Goal: Transaction & Acquisition: Book appointment/travel/reservation

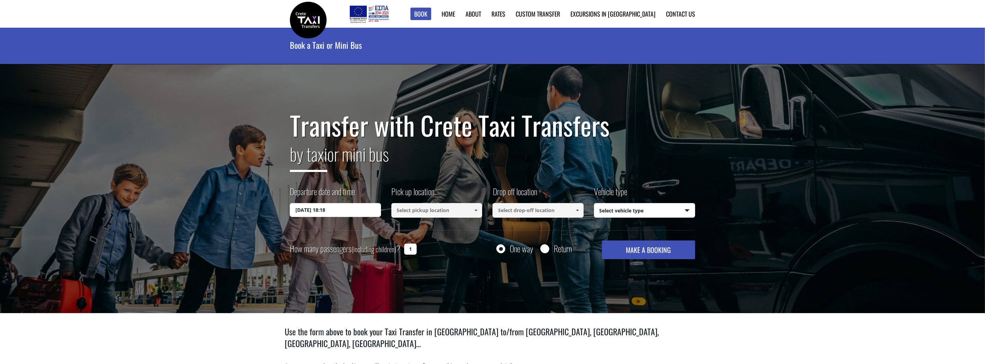
click at [322, 210] on input "23/09/2025 18:18" at bounding box center [335, 210] width 91 height 14
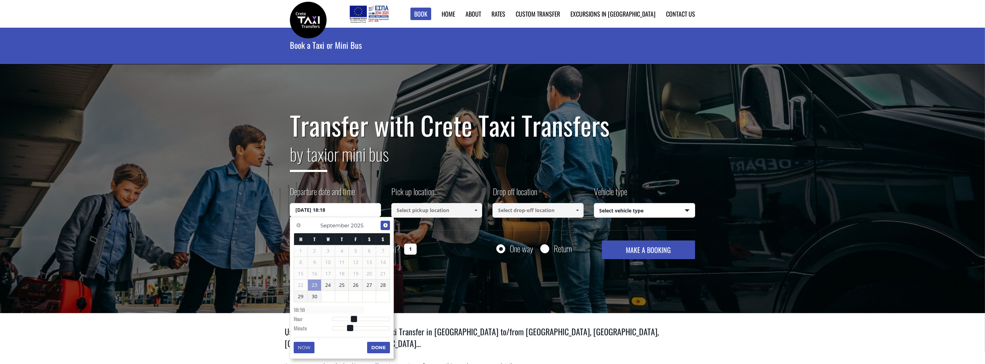
click at [385, 225] on span "Next" at bounding box center [386, 226] width 6 height 6
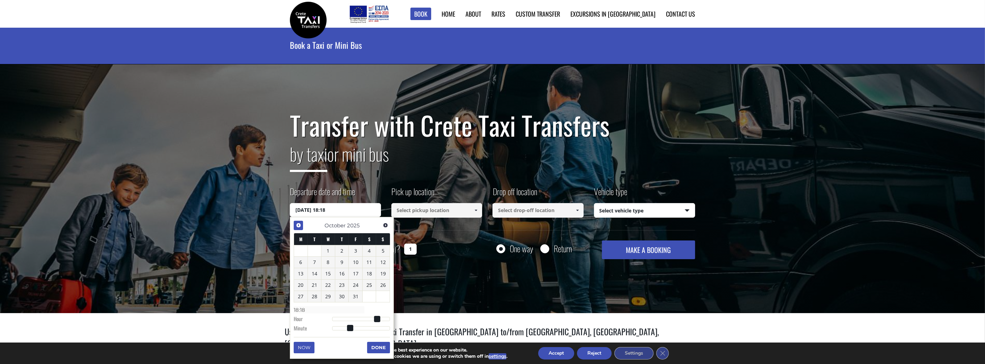
click at [299, 227] on span "Previous" at bounding box center [299, 226] width 6 height 6
click at [317, 295] on link "30" at bounding box center [315, 296] width 14 height 11
click at [348, 208] on input "30/09/2025 00:00" at bounding box center [335, 210] width 91 height 14
click at [347, 207] on input "30/09/2025 00:00" at bounding box center [335, 210] width 91 height 14
type input "30/09/2025 01:00"
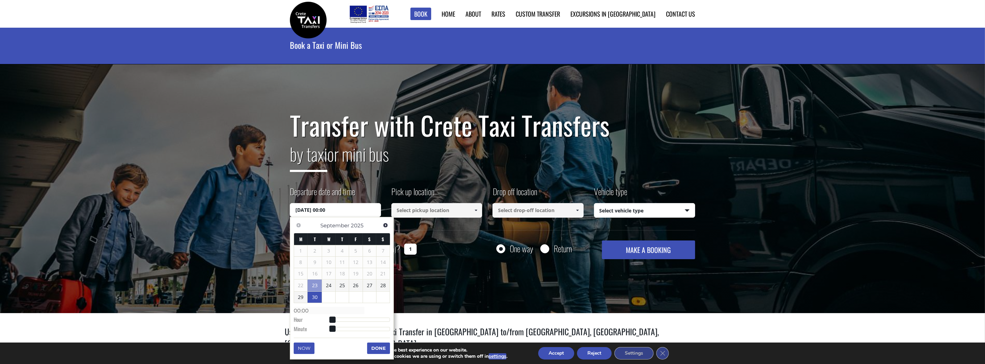
type input "01:00"
type input "30/09/2025 02:00"
type input "02:00"
type input "30/09/2025 03:00"
type input "03:00"
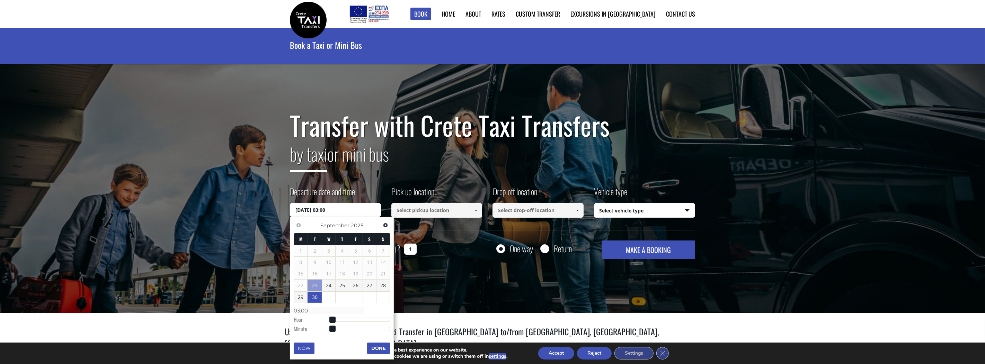
type input "30/09/2025 05:00"
type input "05:00"
type input "30/09/2025 06:00"
type input "06:00"
type input "30/09/2025 08:00"
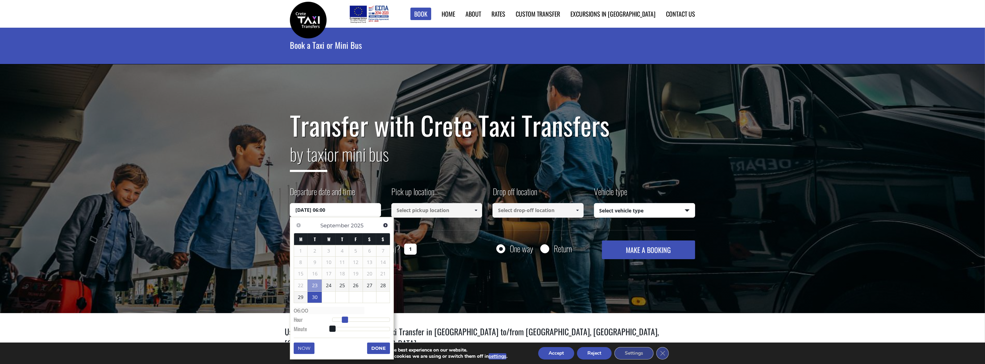
type input "08:00"
type input "30/09/2025 09:00"
type input "09:00"
type input "30/09/2025 10:00"
type input "10:00"
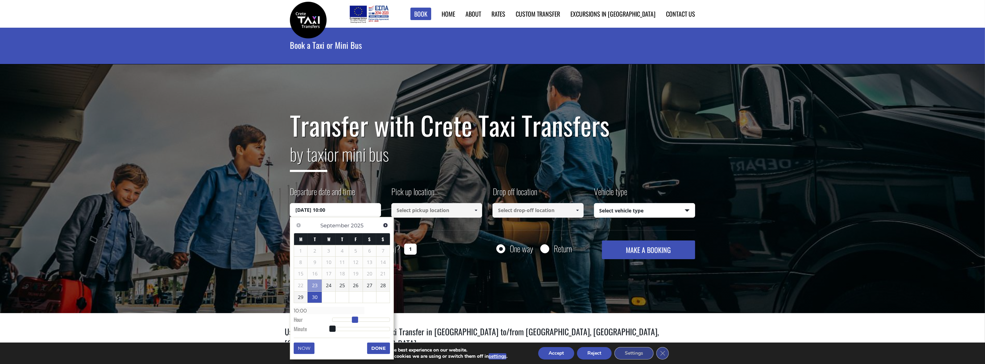
type input "30/09/2025 11:00"
type input "11:00"
type input "30/09/2025 12:00"
type input "12:00"
type input "30/09/2025 13:00"
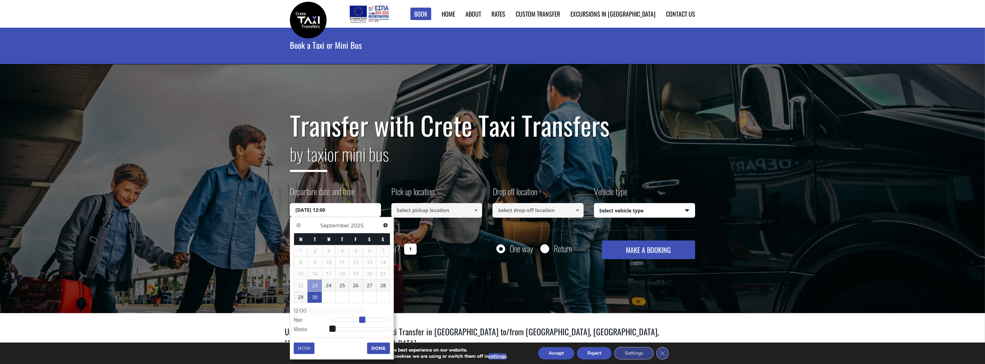
type input "13:00"
type input "30/09/2025 14:00"
type input "14:00"
type input "30/09/2025 15:00"
type input "15:00"
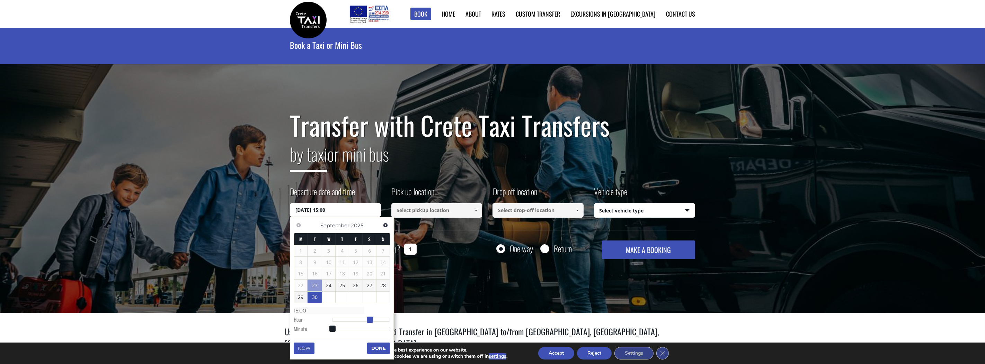
type input "30/09/2025 16:00"
type input "16:00"
type input "30/09/2025 17:00"
type input "17:00"
type input "30/09/2025 18:00"
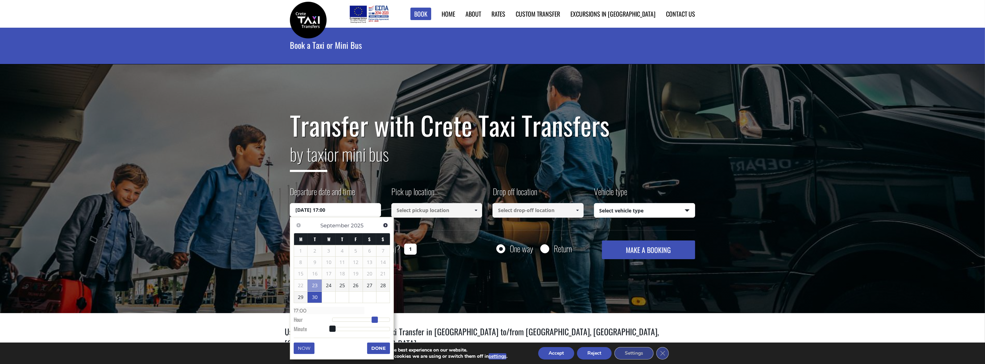
type input "18:00"
type input "30/09/2025 19:00"
type input "19:00"
type input "30/09/2025 20:00"
type input "20:00"
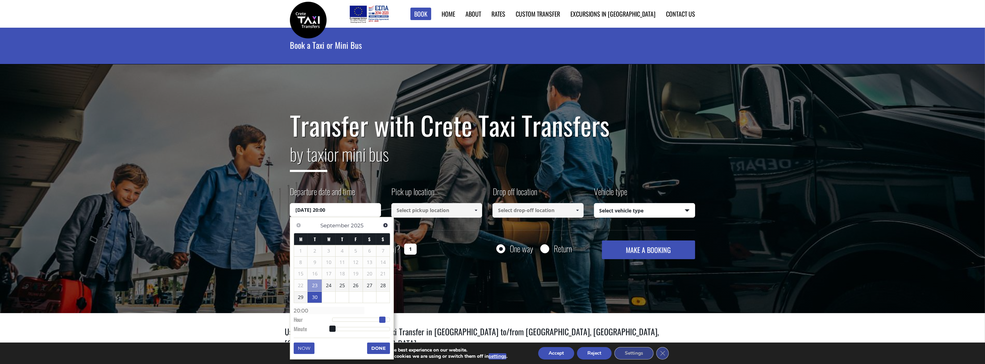
type input "30/09/2025 21:00"
type input "21:00"
type input "30/09/2025 22:00"
type input "22:00"
type input "30/09/2025 23:00"
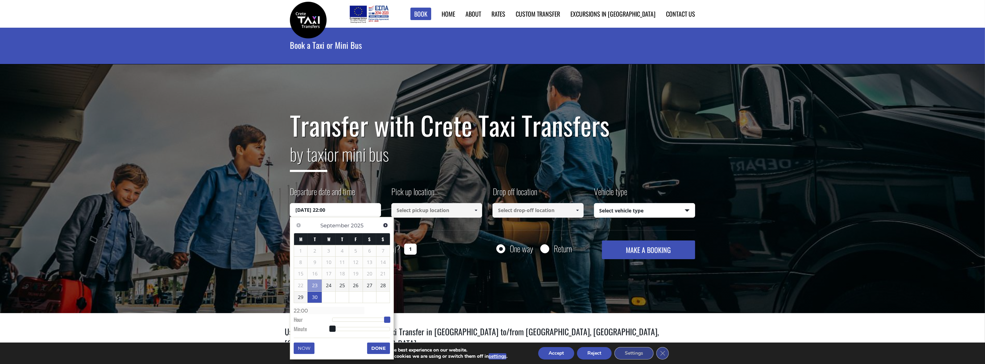
type input "23:00"
drag, startPoint x: 331, startPoint y: 320, endPoint x: 390, endPoint y: 319, distance: 58.9
click at [390, 319] on span at bounding box center [390, 320] width 6 height 6
type input "30/09/2025 23:01"
type input "23:01"
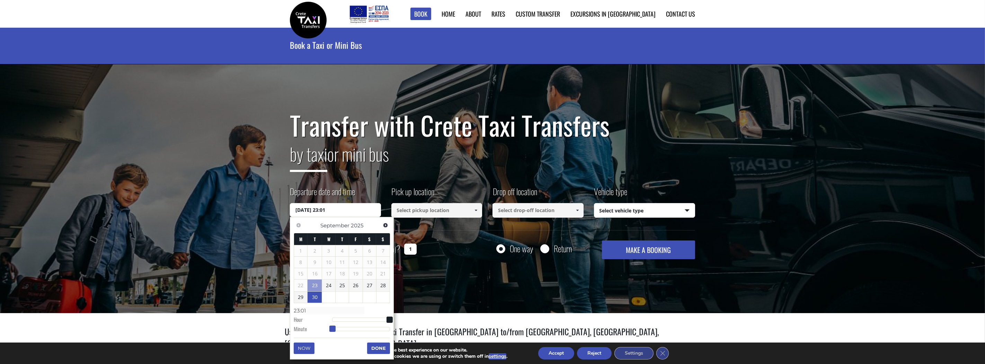
type input "30/09/2025 23:02"
type input "23:02"
type input "30/09/2025 23:03"
type input "23:03"
type input "30/09/2025 23:04"
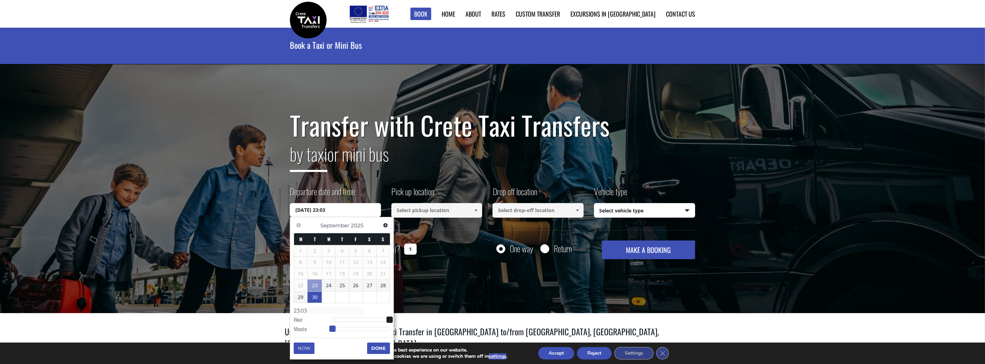
type input "23:04"
type input "30/09/2025 23:05"
type input "23:05"
type input "30/09/2025 23:06"
type input "23:06"
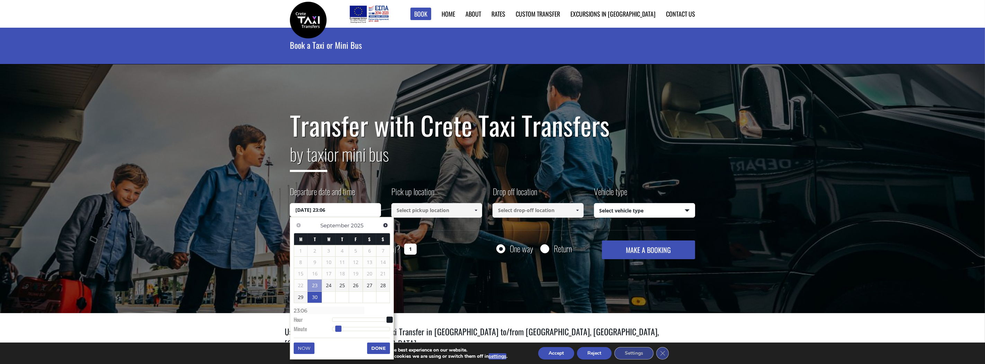
type input "30/09/2025 23:07"
type input "23:07"
type input "30/09/2025 23:08"
type input "23:08"
type input "30/09/2025 23:09"
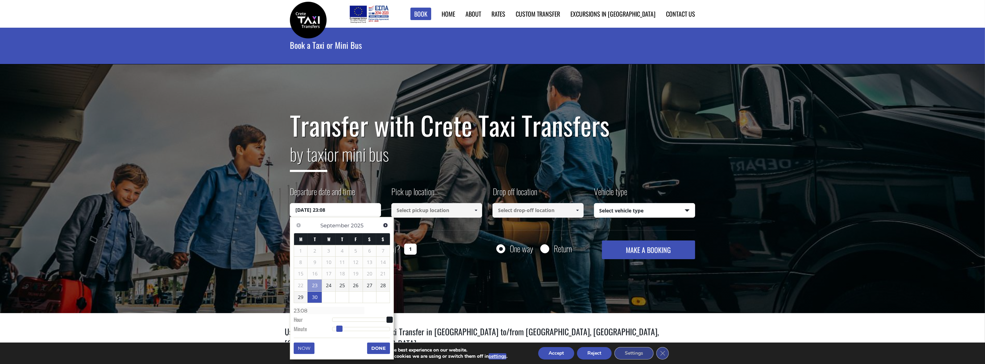
type input "23:09"
type input "30/09/2025 23:10"
type input "23:10"
type input "30/09/2025 23:11"
type input "23:11"
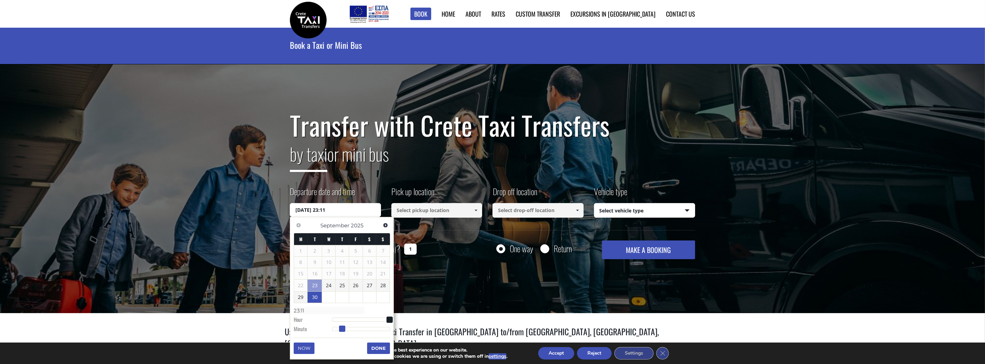
type input "30/09/2025 23:12"
type input "23:12"
type input "30/09/2025 23:13"
type input "23:13"
type input "30/09/2025 23:14"
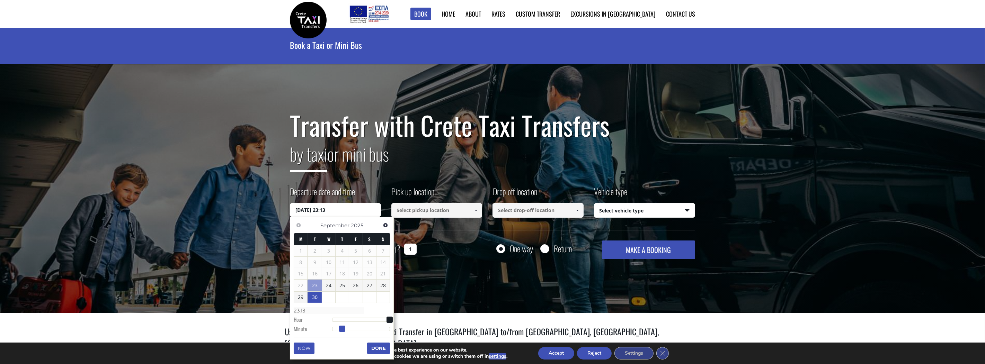
type input "23:14"
type input "30/09/2025 23:15"
type input "23:15"
type input "30/09/2025 23:16"
type input "23:16"
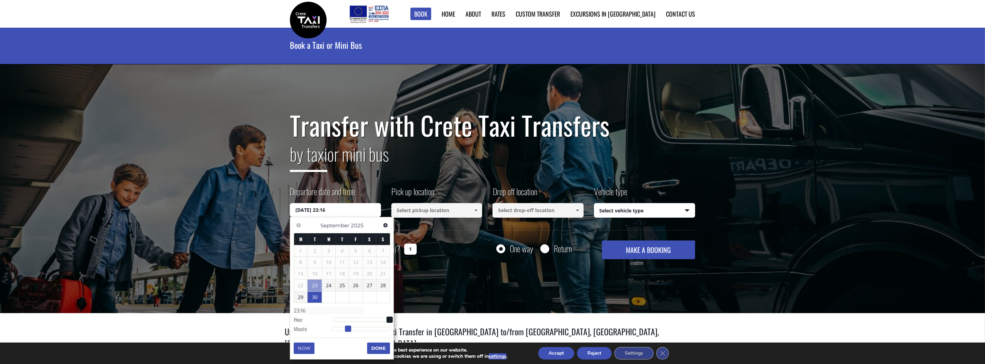
type input "30/09/2025 23:17"
type input "23:17"
type input "30/09/2025 23:18"
type input "23:18"
type input "30/09/2025 23:19"
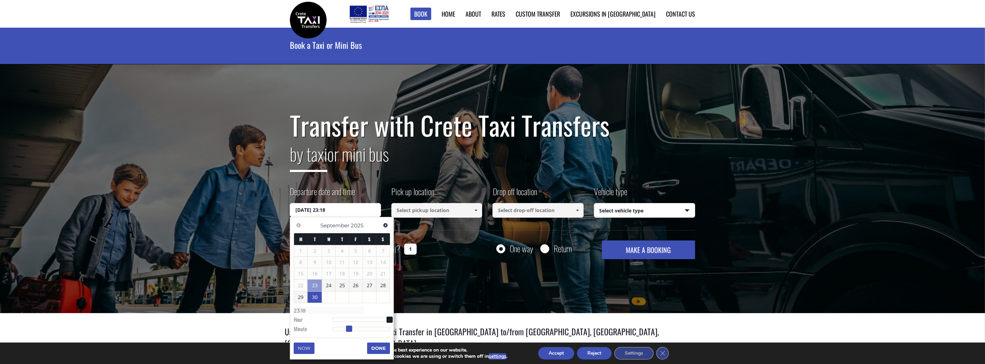
type input "23:19"
type input "30/09/2025 23:20"
type input "23:20"
type input "30/09/2025 23:19"
type input "23:19"
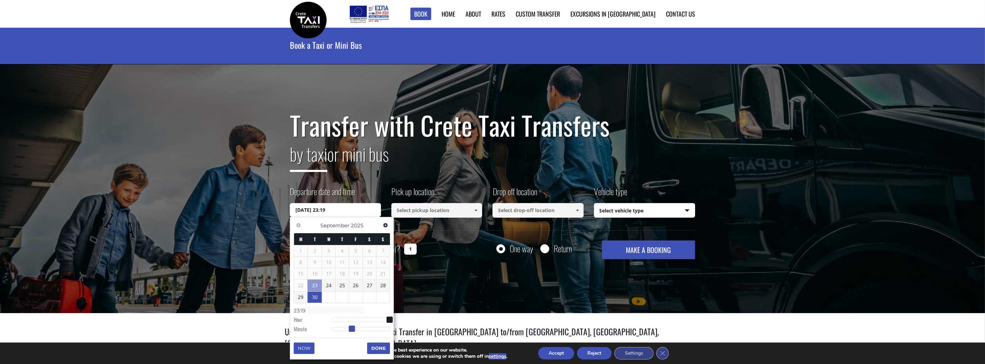
type input "30/09/2025 23:17"
type input "23:17"
type input "30/09/2025 23:16"
type input "23:16"
type input "30/09/2025 23:15"
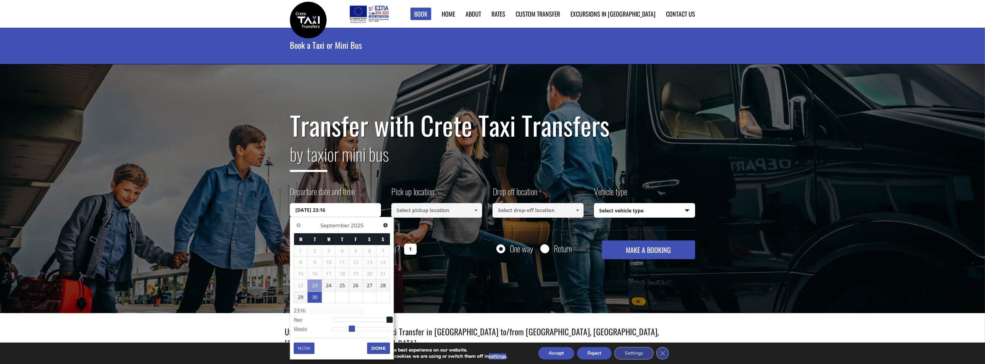
type input "23:15"
type input "30/09/2025 23:14"
type input "23:14"
type input "30/09/2025 23:13"
type input "23:13"
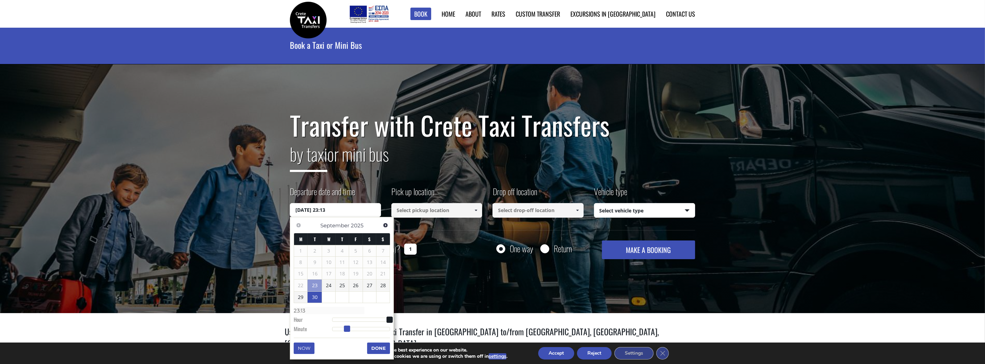
type input "30/09/2025 23:12"
type input "23:12"
type input "30/09/2025 23:11"
type input "23:11"
type input "30/09/2025 23:10"
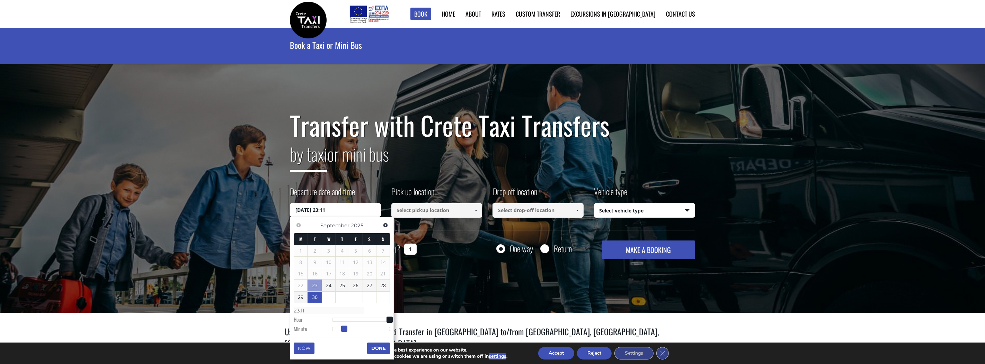
type input "23:10"
type input "30/09/2025 23:09"
type input "23:09"
type input "30/09/2025 23:08"
type input "23:08"
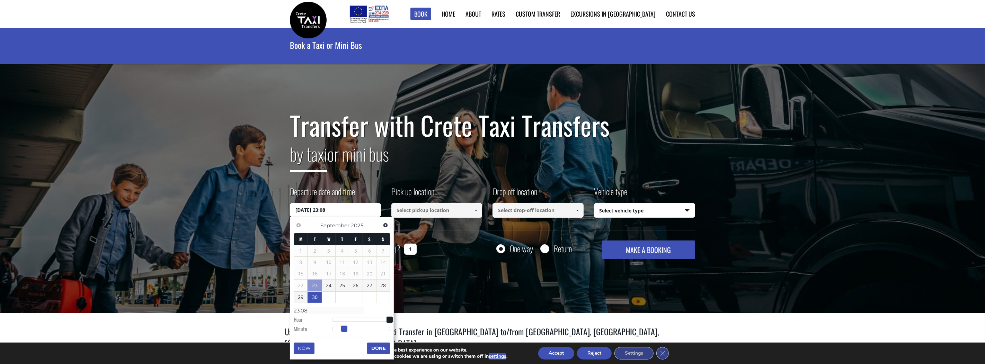
type input "30/09/2025 23:07"
type input "23:07"
type input "30/09/2025 23:06"
type input "23:06"
type input "30/09/2025 23:05"
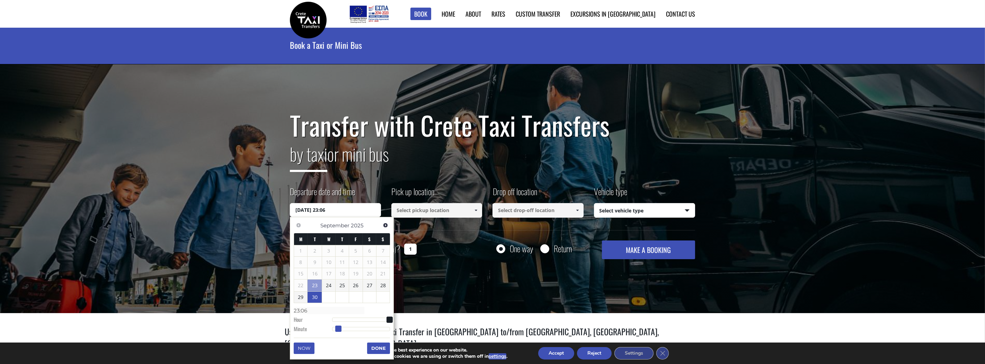
type input "23:05"
type input "30/09/2025 23:03"
type input "23:03"
type input "30/09/2025 23:02"
type input "23:02"
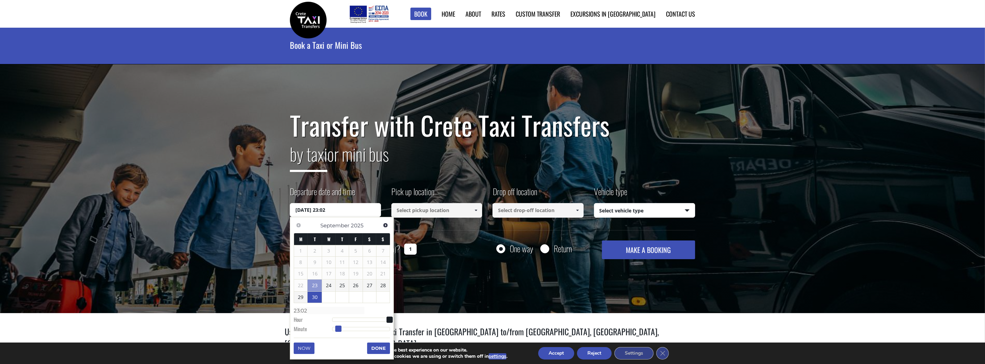
type input "30/09/2025 23:01"
type input "23:01"
type input "30/09/2025 23:00"
type input "23:00"
drag, startPoint x: 331, startPoint y: 328, endPoint x: 298, endPoint y: 305, distance: 41.3
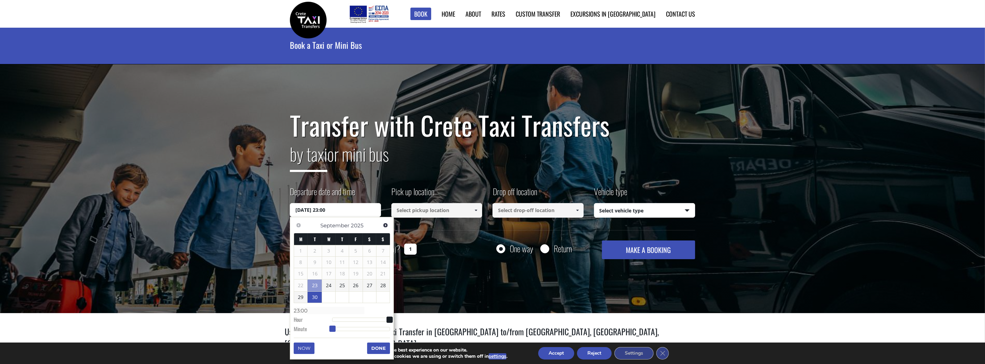
click at [327, 324] on dl "Time 23:00 Hour Minute Second Millisecond Microsecond Time Zone -1200 -1100 -10…" at bounding box center [342, 319] width 96 height 29
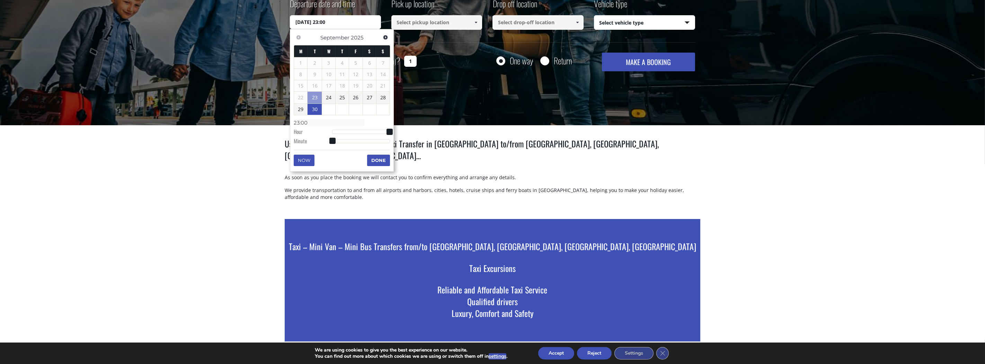
scroll to position [138, 0]
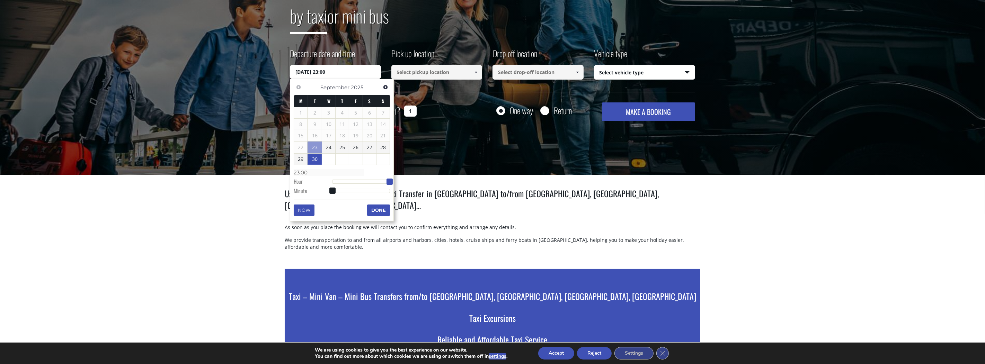
click at [392, 180] on span at bounding box center [390, 182] width 6 height 6
type input "30/09/2025 23:01"
type input "23:01"
type input "30/09/2025 23:02"
type input "23:02"
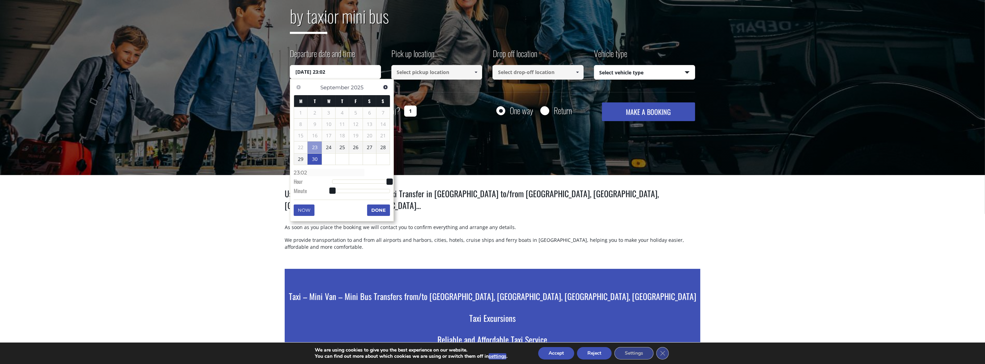
type input "30/09/2025 23:03"
type input "23:03"
type input "30/09/2025 23:04"
type input "23:04"
type input "30/09/2025 23:05"
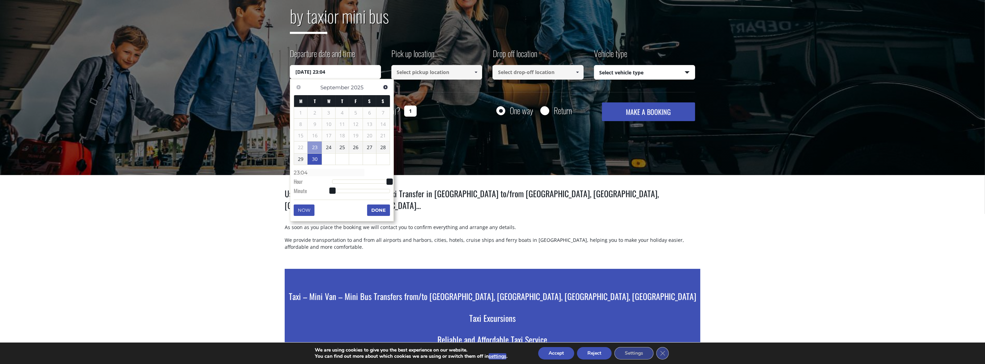
type input "23:05"
type input "30/09/2025 23:06"
type input "23:06"
type input "30/09/2025 23:07"
type input "23:07"
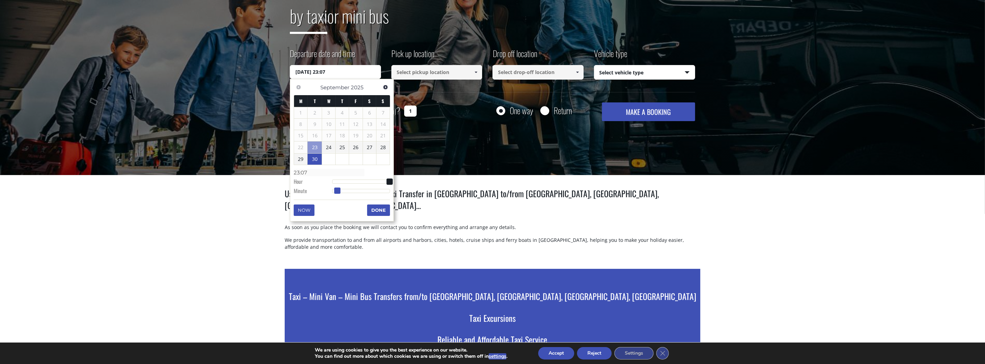
type input "30/09/2025 23:08"
type input "23:08"
type input "30/09/2025 23:09"
type input "23:09"
type input "30/09/2025 23:10"
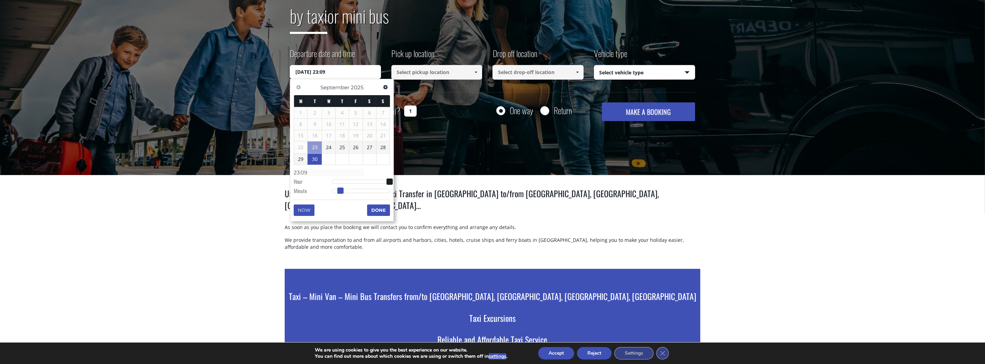
type input "23:10"
type input "30/09/2025 23:11"
type input "23:11"
type input "30/09/2025 23:13"
type input "23:13"
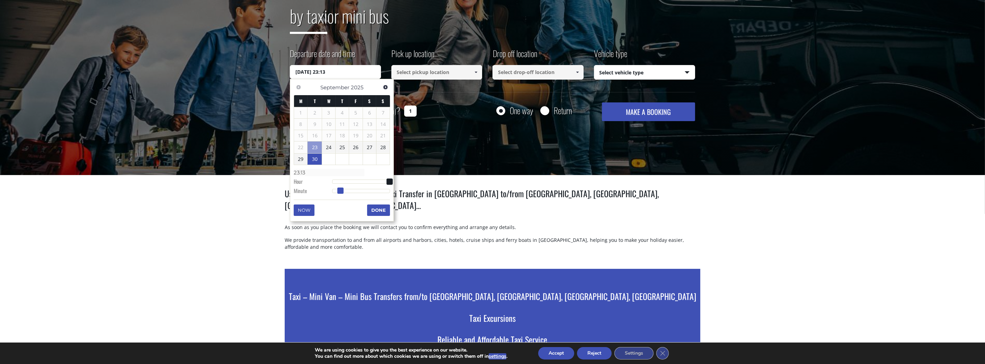
type input "30/09/2025 23:15"
type input "23:15"
type input "30/09/2025 23:17"
type input "23:17"
type input "30/09/2025 23:18"
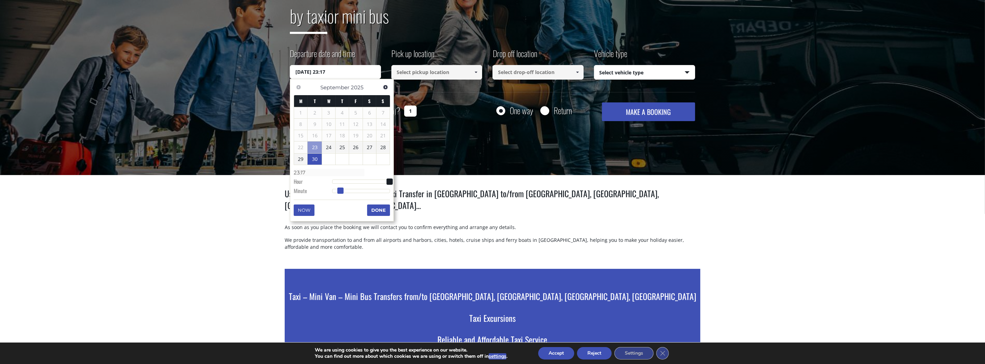
type input "23:18"
type input "30/09/2025 23:19"
type input "23:19"
type input "30/09/2025 23:20"
type input "23:20"
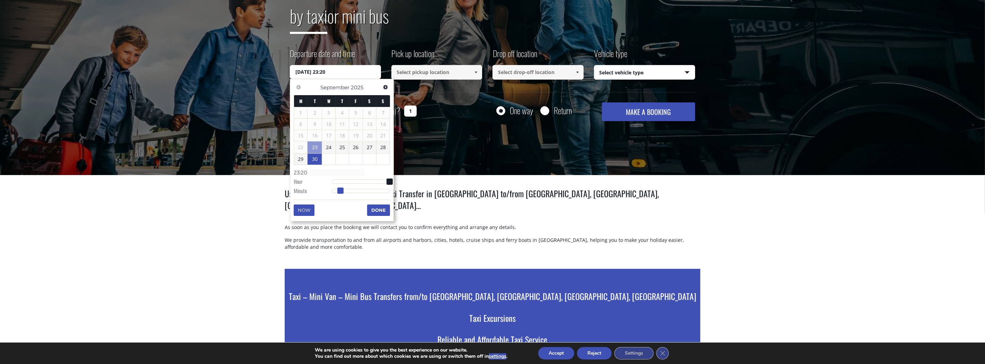
type input "30/09/2025 23:21"
type input "23:21"
type input "30/09/2025 23:22"
type input "23:22"
type input "30/09/2025 23:23"
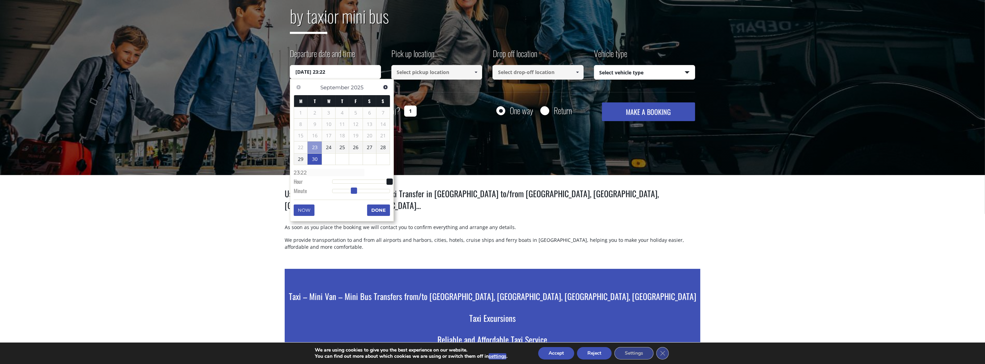
type input "23:23"
type input "30/09/2025 23:24"
type input "23:24"
type input "30/09/2025 23:25"
type input "23:25"
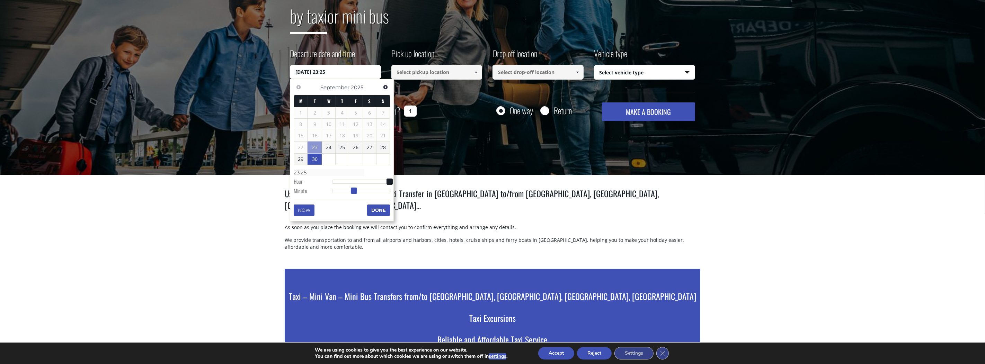
type input "30/09/2025 23:26"
type input "23:26"
type input "30/09/2025 23:27"
type input "23:27"
type input "30/09/2025 23:28"
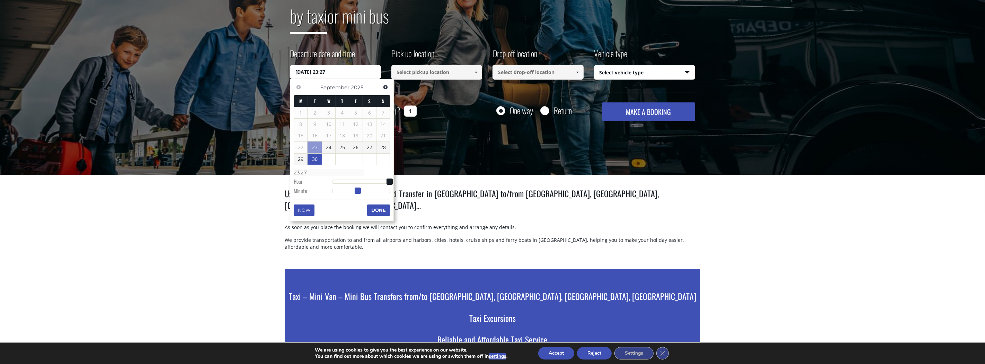
type input "23:28"
type input "30/09/2025 23:29"
type input "23:29"
type input "30/09/2025 23:30"
type input "23:30"
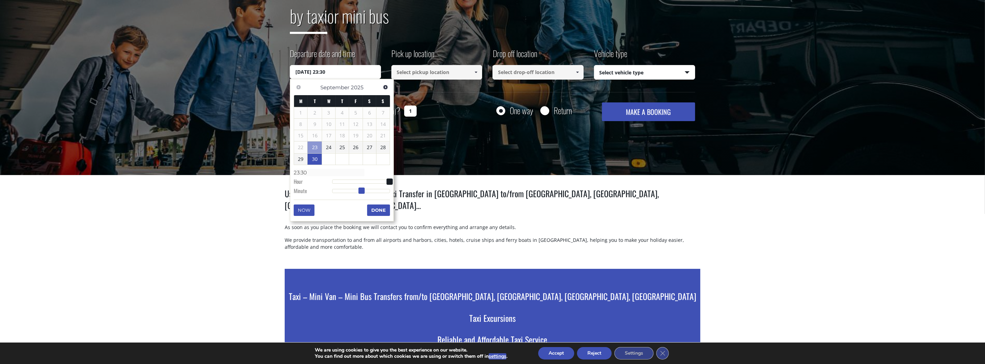
type input "30/09/2025 23:31"
type input "23:31"
type input "30/09/2025 23:30"
type input "23:30"
type input "30/09/2025 23:29"
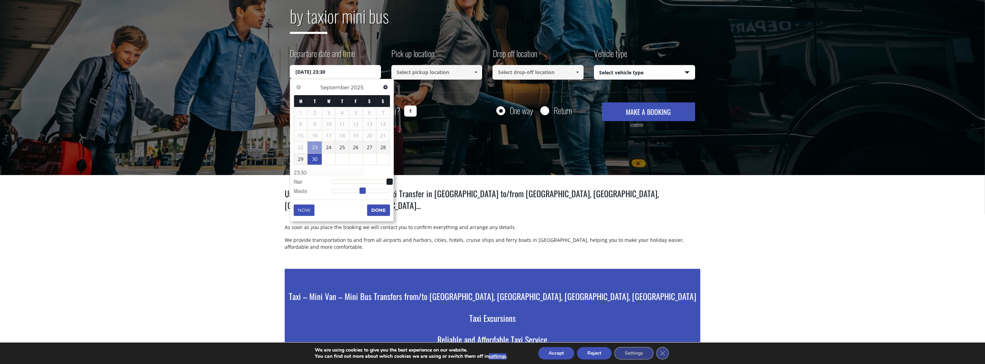
type input "23:29"
type input "30/09/2025 23:28"
type input "23:28"
type input "30/09/2025 23:29"
type input "23:29"
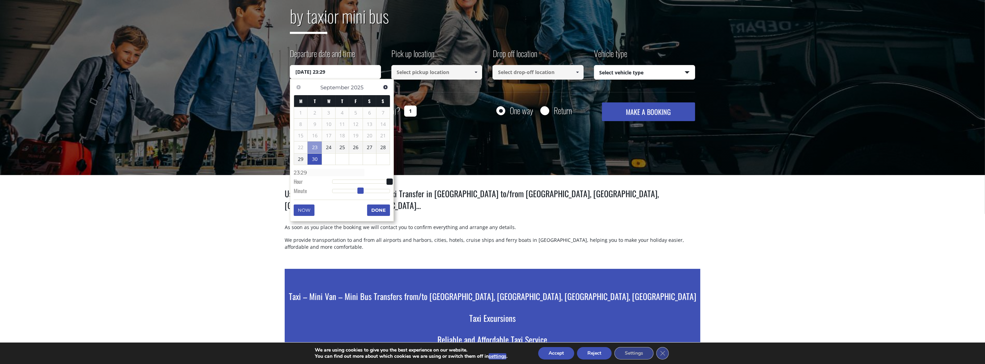
type input "30/09/2025 23:30"
type input "23:30"
drag, startPoint x: 333, startPoint y: 191, endPoint x: 362, endPoint y: 190, distance: 29.1
click at [362, 190] on span at bounding box center [361, 191] width 6 height 6
click at [377, 209] on button "Done" at bounding box center [378, 210] width 23 height 11
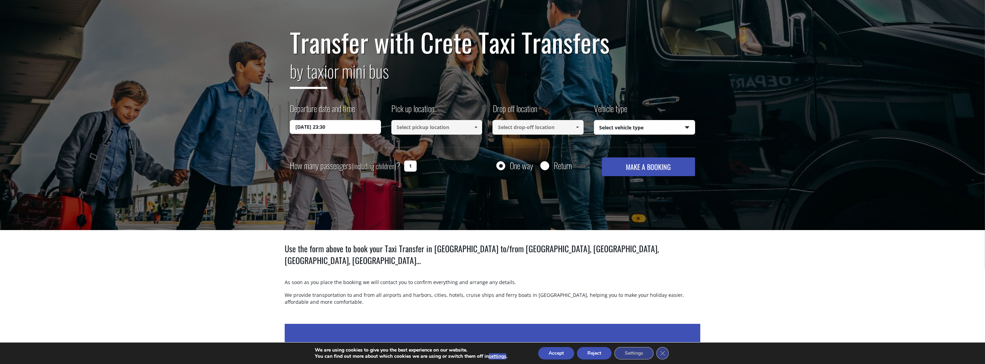
scroll to position [69, 0]
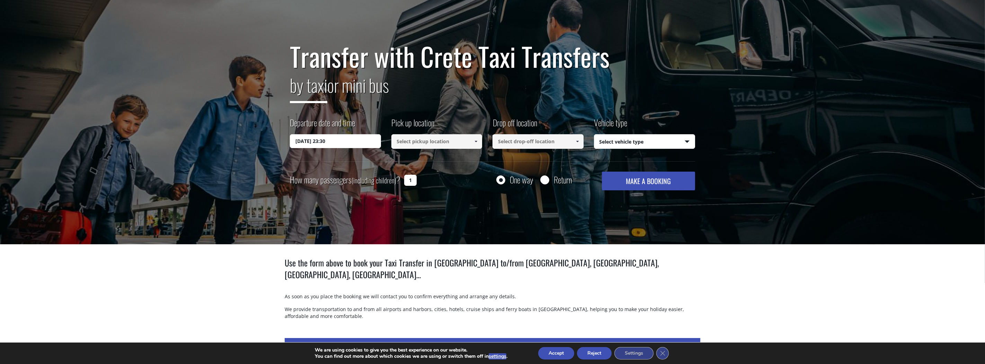
click at [411, 180] on input "1" at bounding box center [410, 180] width 12 height 11
drag, startPoint x: 414, startPoint y: 180, endPoint x: 392, endPoint y: 180, distance: 21.5
click at [392, 180] on div "How many passengers (including children) ? 1" at bounding box center [361, 180] width 142 height 17
type input "5"
click at [408, 145] on input at bounding box center [436, 141] width 91 height 15
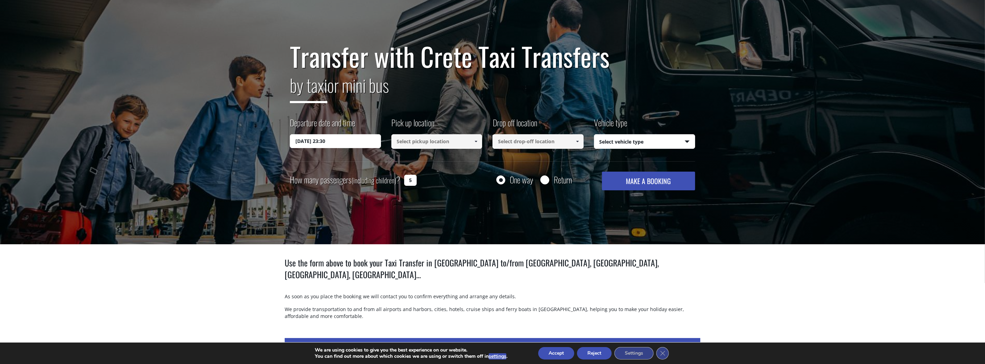
click at [477, 142] on span at bounding box center [476, 142] width 6 height 6
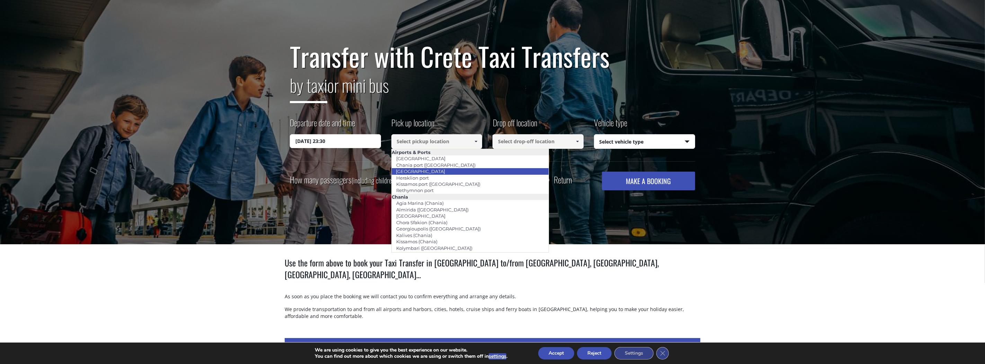
click at [443, 173] on li "[GEOGRAPHIC_DATA]" at bounding box center [470, 171] width 157 height 6
type input "[GEOGRAPHIC_DATA]"
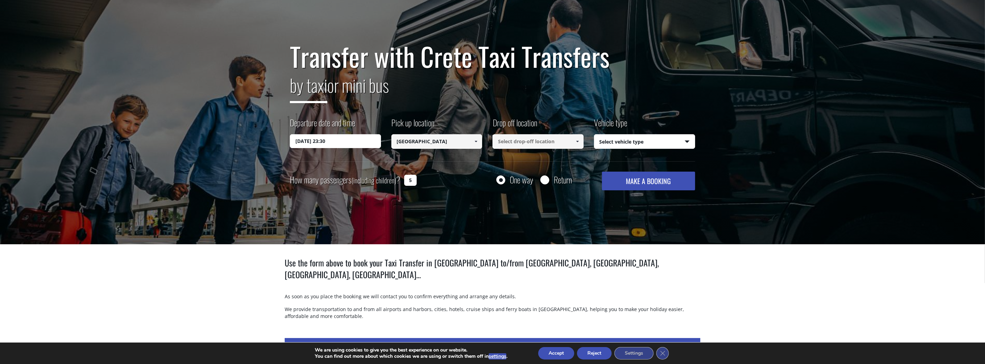
click at [534, 145] on input at bounding box center [537, 141] width 91 height 15
click at [574, 143] on link at bounding box center [576, 141] width 11 height 15
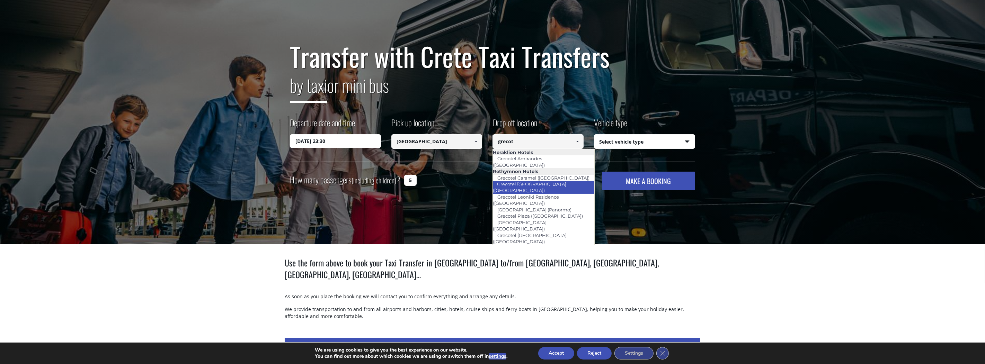
click at [526, 179] on link "Grecotel [GEOGRAPHIC_DATA] ([GEOGRAPHIC_DATA])" at bounding box center [529, 187] width 74 height 16
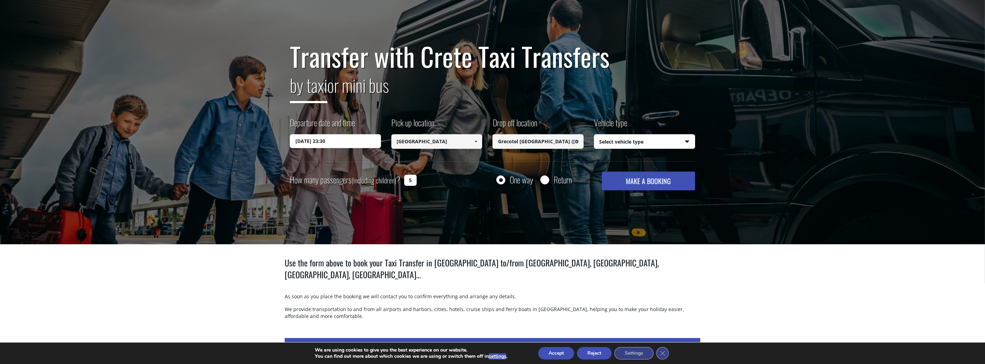
type input "Grecotel [GEOGRAPHIC_DATA] ([GEOGRAPHIC_DATA])"
click at [627, 139] on select "Select vehicle type Taxi (4 passengers) Mercedes E Class Mini Van (7 passengers…" at bounding box center [644, 142] width 101 height 15
select select "541"
click at [594, 135] on select "Select vehicle type Taxi (4 passengers) Mercedes E Class Mini Van (7 passengers…" at bounding box center [644, 142] width 101 height 15
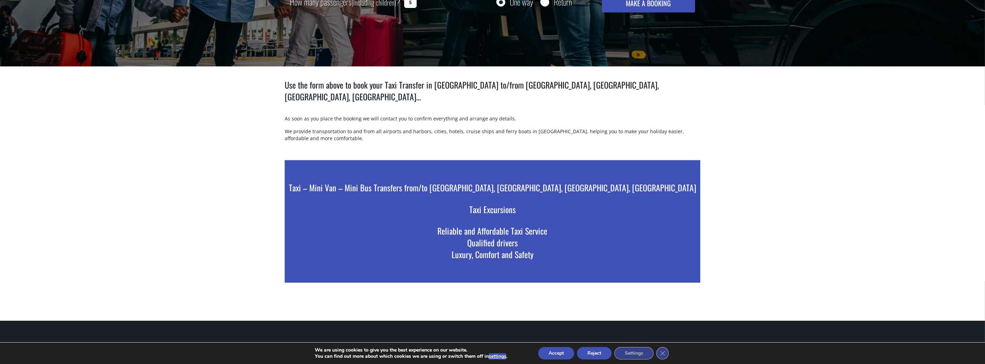
scroll to position [138, 0]
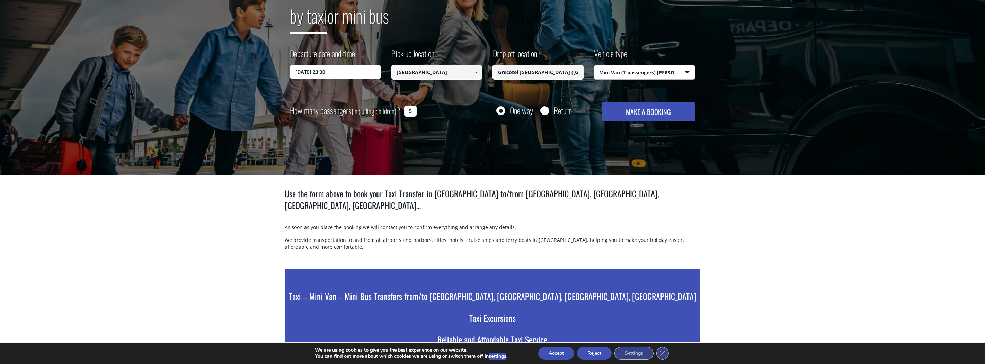
click at [625, 112] on button "MAKE A BOOKING" at bounding box center [648, 112] width 93 height 19
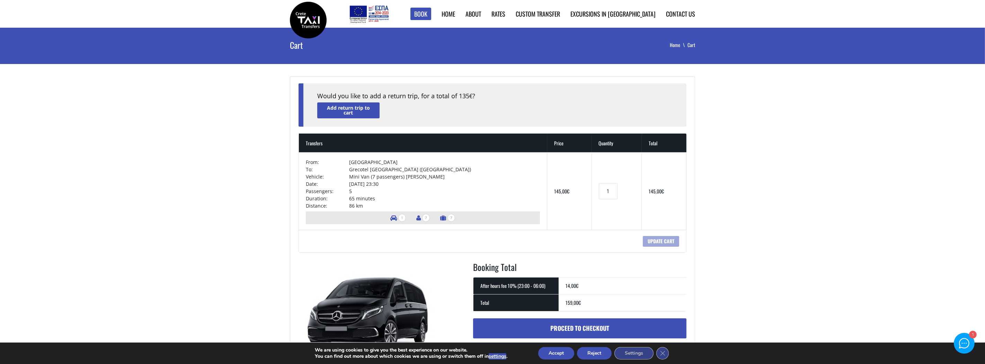
click at [511, 328] on link "Proceed to checkout" at bounding box center [579, 329] width 213 height 20
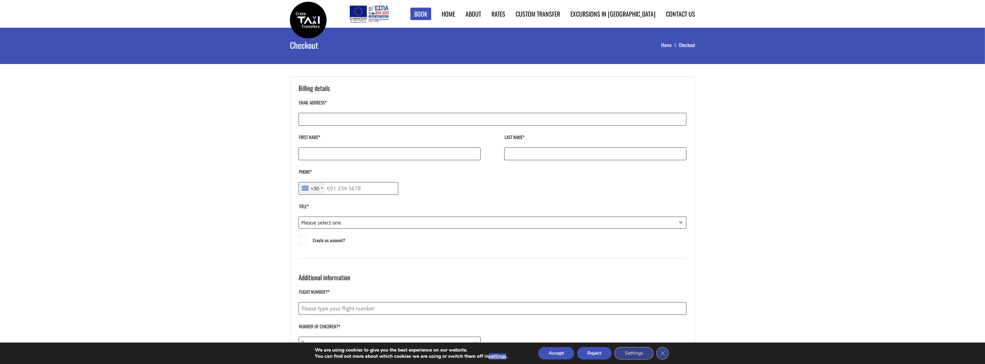
click at [320, 187] on div "+30" at bounding box center [312, 189] width 26 height 12
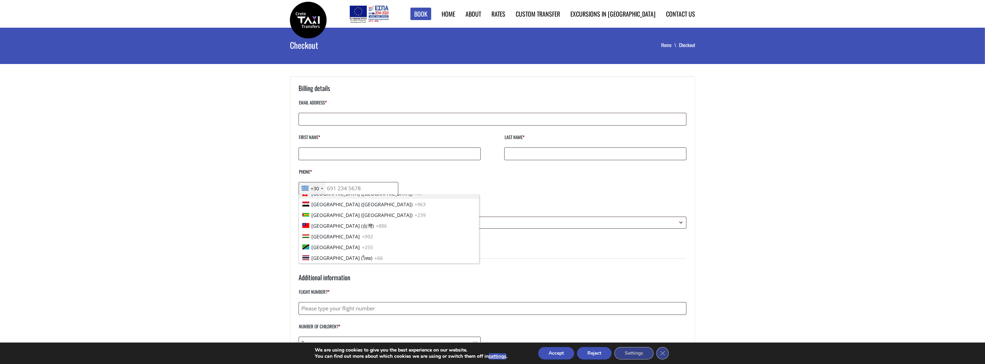
scroll to position [2143, 0]
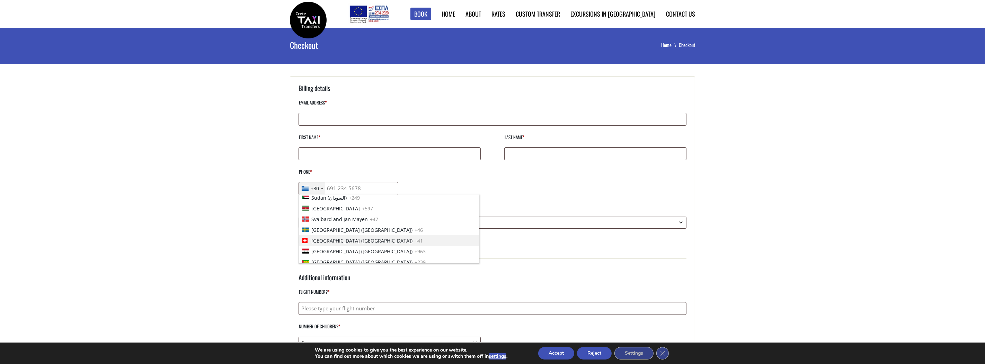
click at [328, 238] on span "Switzerland (Schweiz)" at bounding box center [361, 240] width 101 height 7
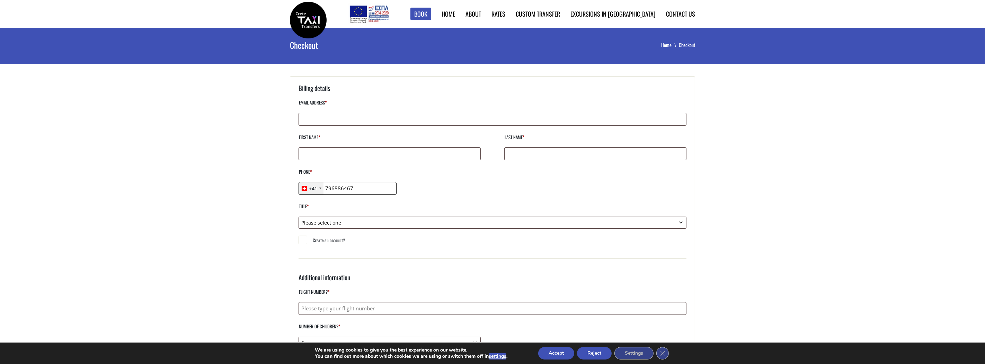
type input "796886467"
click at [538, 159] on input "Last name *" at bounding box center [595, 154] width 182 height 13
type input "Graf"
click at [400, 156] on input "First name *" at bounding box center [390, 154] width 182 height 13
type input "Urs"
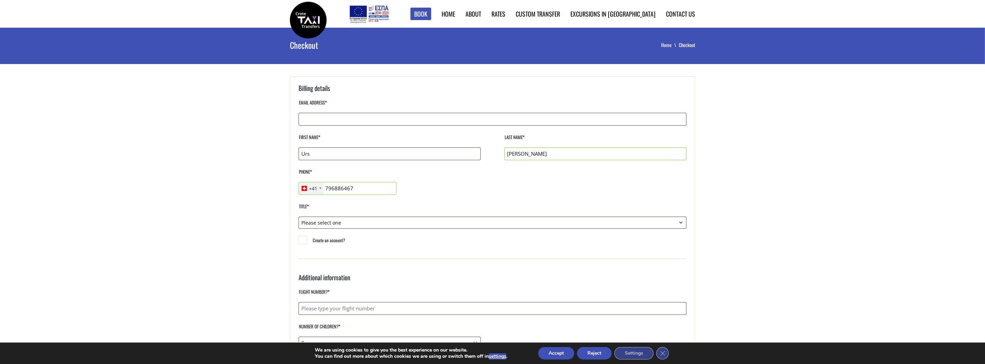
click at [341, 110] on label "Email address *" at bounding box center [493, 105] width 388 height 15
click at [341, 113] on input "Email address *" at bounding box center [493, 119] width 388 height 13
type input "grafurs85@gmail.com"
click at [317, 222] on select "Please select one Mr. Mrs." at bounding box center [493, 223] width 388 height 12
select select "mr"
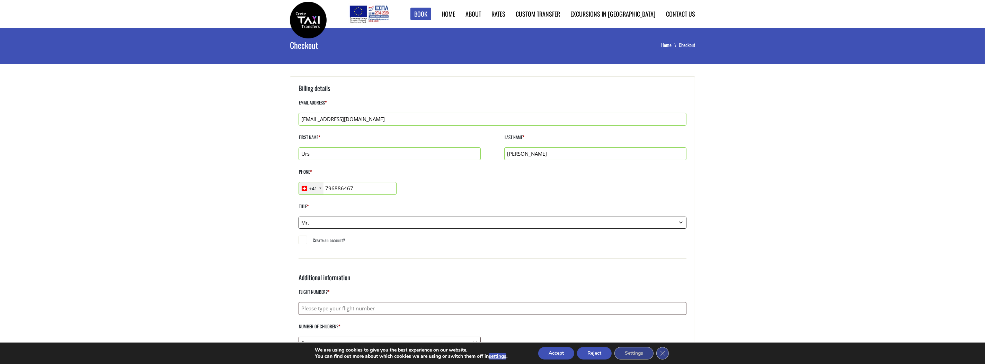
click at [299, 217] on select "Please select one Mr. Mrs." at bounding box center [493, 223] width 388 height 12
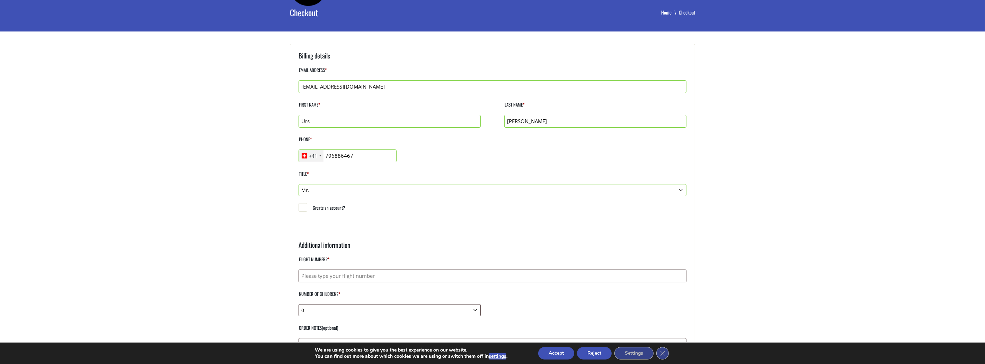
scroll to position [69, 0]
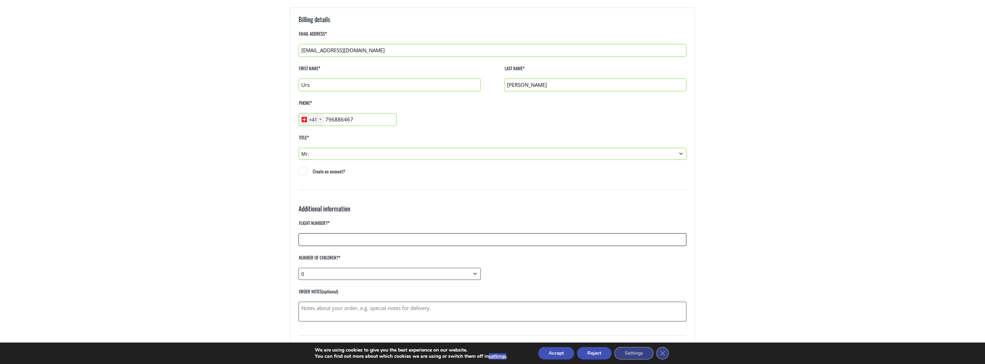
click at [312, 239] on input "Flight number? *" at bounding box center [493, 239] width 388 height 13
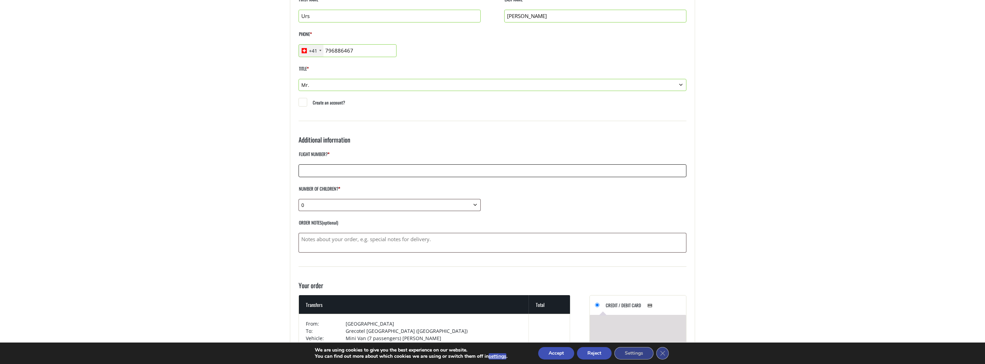
scroll to position [138, 0]
click at [323, 211] on div "Flight number? * Number of children? * 0 1 2 3 4 5 6 7 8 9 10 Number of infant …" at bounding box center [493, 200] width 388 height 103
click at [322, 205] on select "0 1 2 3 4 5 6 7 8 9 10" at bounding box center [390, 205] width 182 height 12
select select "3"
click at [299, 199] on select "0 1 2 3 4 5 6 7 8 9 10" at bounding box center [390, 205] width 182 height 12
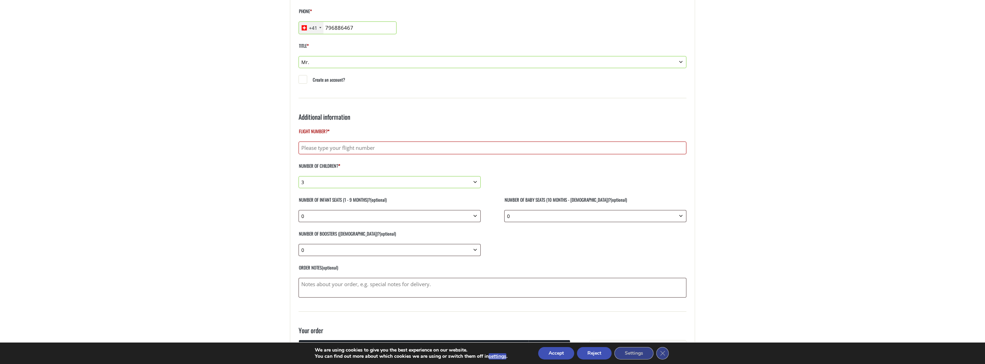
scroll to position [173, 0]
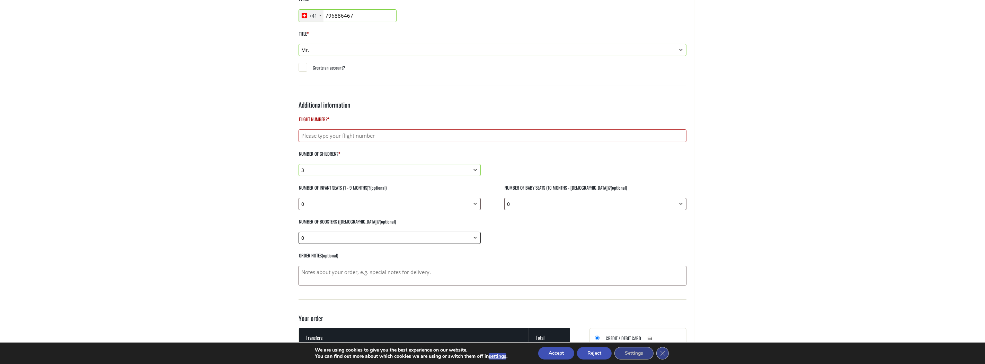
click at [392, 236] on select "0 1 2 3 4 5 6 7 8 9 10" at bounding box center [390, 238] width 182 height 12
click at [299, 232] on select "0 1 2 3 4 5 6 7 8 9 10" at bounding box center [390, 238] width 182 height 12
click at [307, 236] on select "0 1 2 3 4 5 6 7 8 9 10" at bounding box center [390, 238] width 182 height 12
select select "2"
click at [299, 232] on select "0 1 2 3 4 5 6 7 8 9 10" at bounding box center [390, 238] width 182 height 12
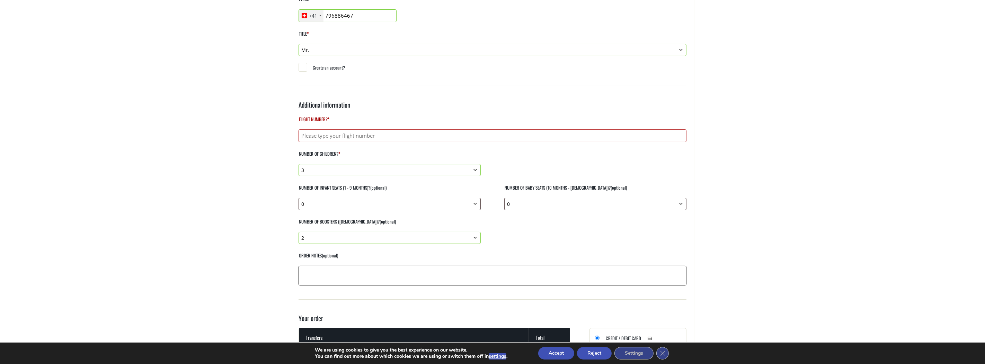
click at [310, 270] on textarea "Order notes (optional)" at bounding box center [493, 276] width 388 height 20
type textarea "F"
type textarea "Arrival in Heraklion"
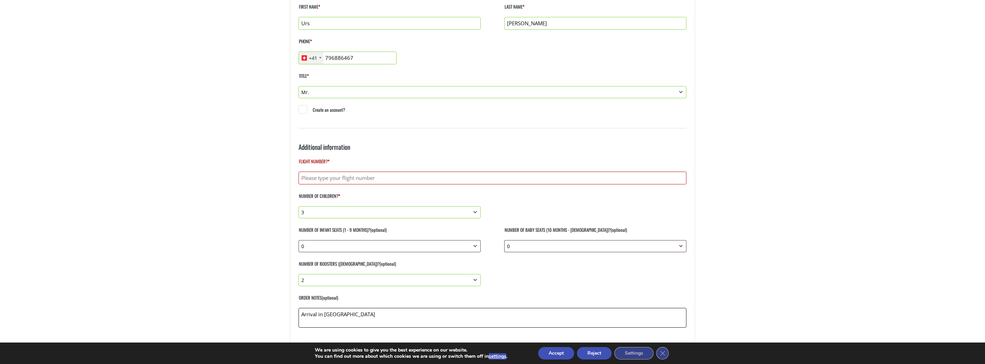
scroll to position [104, 0]
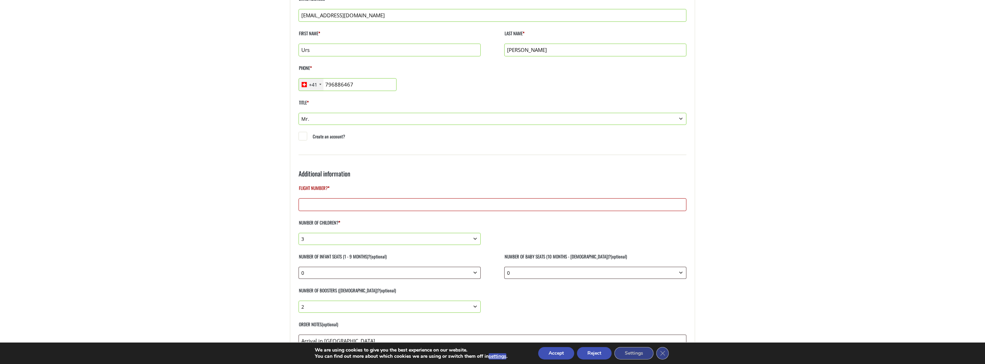
click at [324, 203] on input "Flight number? *" at bounding box center [493, 204] width 388 height 13
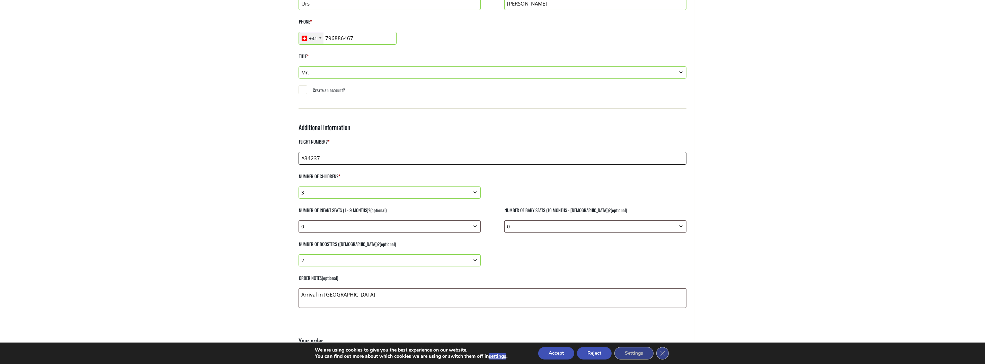
scroll to position [208, 0]
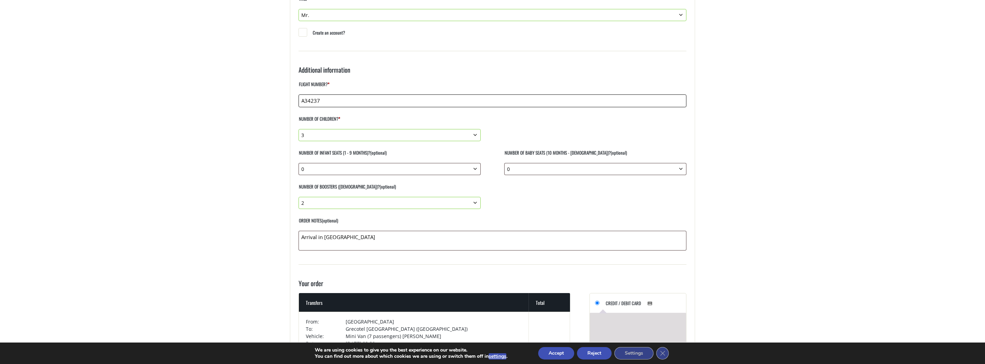
type input "A34237"
click at [340, 243] on textarea "Arrival in Heraklion" at bounding box center [493, 241] width 388 height 20
click at [357, 242] on textarea "Arrival in Heraklion" at bounding box center [493, 241] width 388 height 20
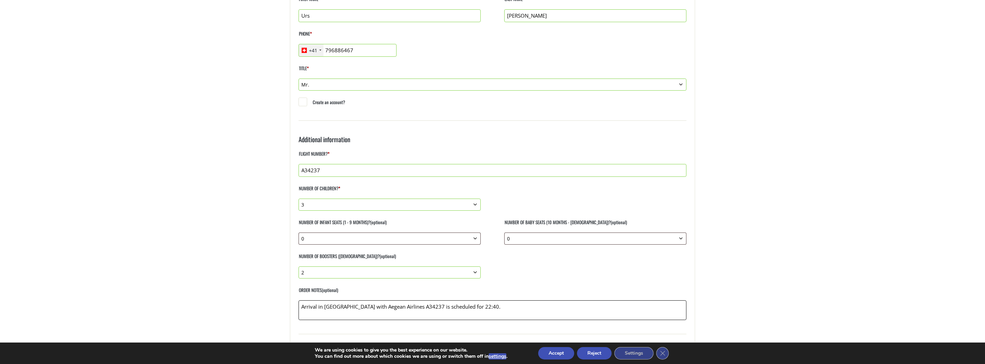
scroll to position [311, 0]
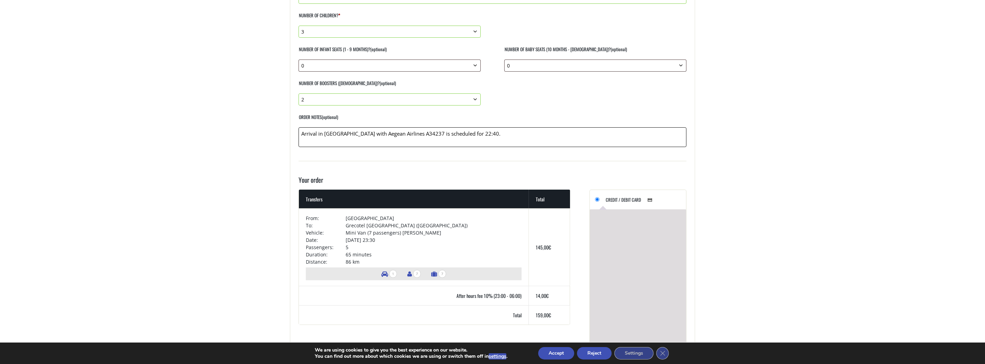
type textarea "Arrival in Heraklion with Aegean Airlines A34237 is scheduled for 22:40."
click at [417, 239] on td "[DATE] 23:30" at bounding box center [434, 240] width 176 height 7
click at [477, 132] on textarea "Arrival in Heraklion with Aegean Airlines A34237 is scheduled for 22:40." at bounding box center [493, 137] width 388 height 20
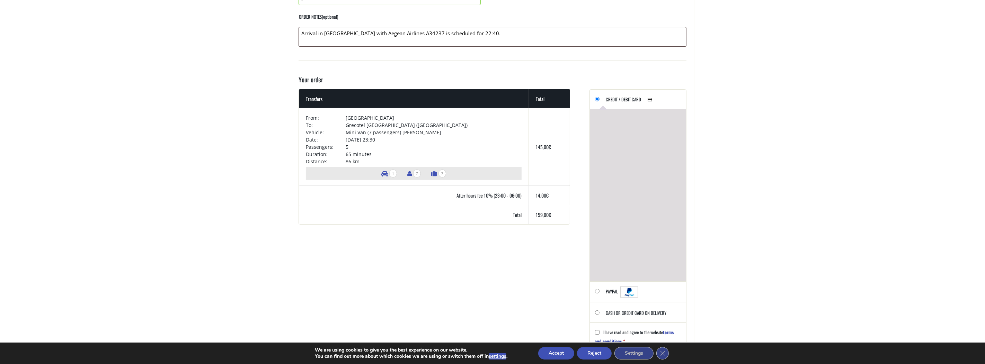
scroll to position [450, 0]
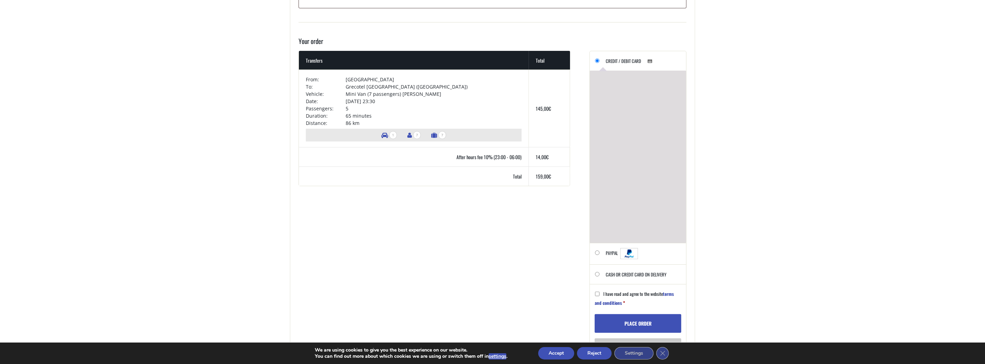
click at [596, 294] on input "I have read and agree to the website terms and conditions *" at bounding box center [597, 294] width 5 height 5
checkbox input "true"
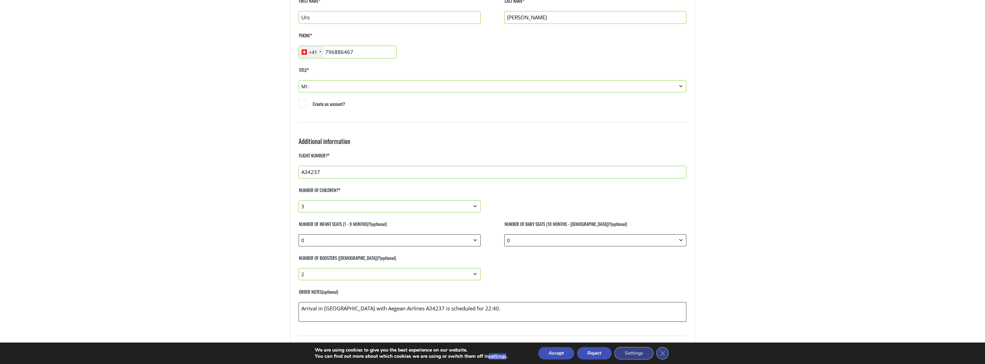
scroll to position [173, 0]
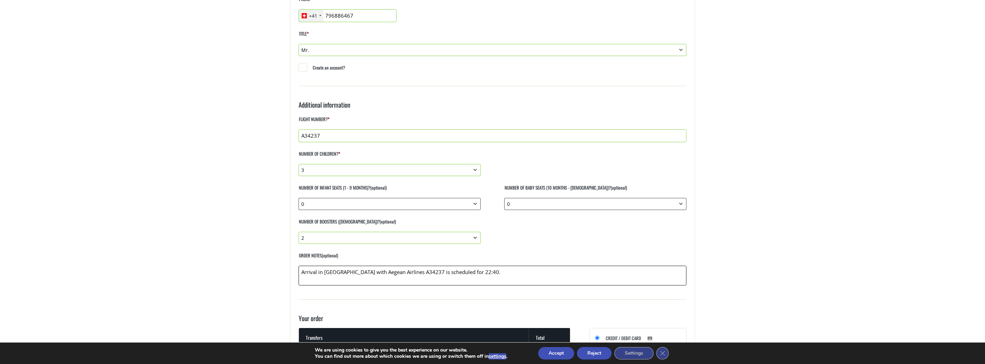
click at [418, 270] on textarea "Arrival in Heraklion with Aegean Airlines A34237 is scheduled for 22:40." at bounding box center [493, 276] width 388 height 20
click at [464, 270] on textarea "Arrival in Heraklion with Aegean Airlines A34237 from Memmingen Germany is sche…" at bounding box center [493, 276] width 388 height 20
click at [488, 271] on textarea "Arrival in Heraklion with Aegean Airlines A34237 from Memmingen (Germany is sch…" at bounding box center [493, 276] width 388 height 20
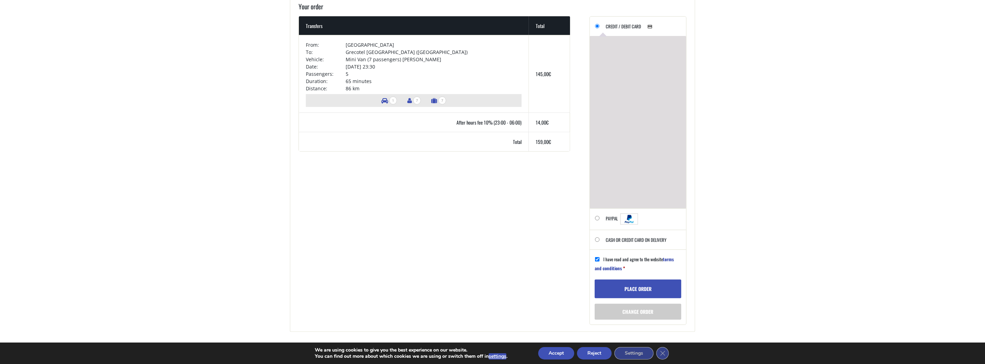
scroll to position [520, 0]
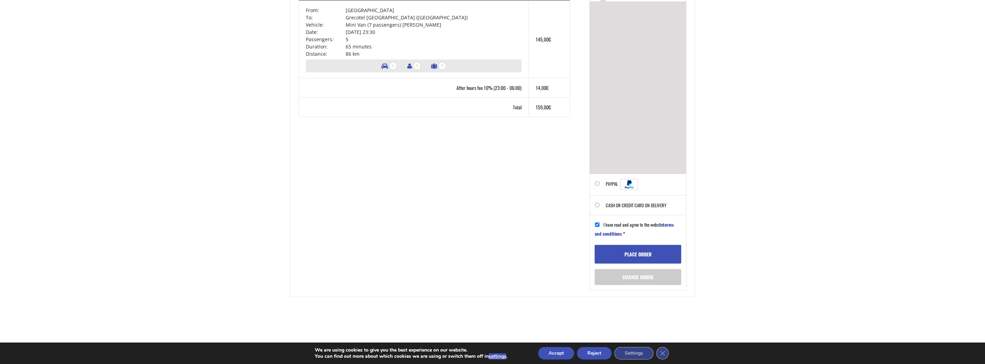
type textarea "Arrival in Heraklion with Aegean Airlines A34237 from Memmingen (Germany) is sc…"
click at [620, 254] on button "Place order" at bounding box center [638, 254] width 87 height 19
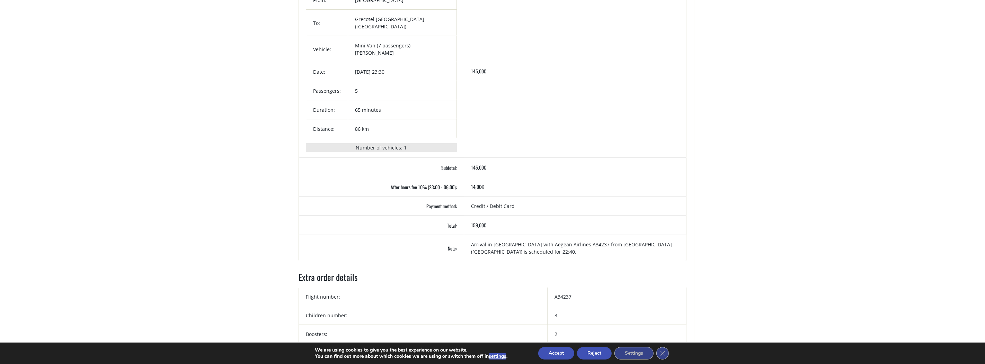
scroll to position [34, 0]
